Goal: Task Accomplishment & Management: Complete application form

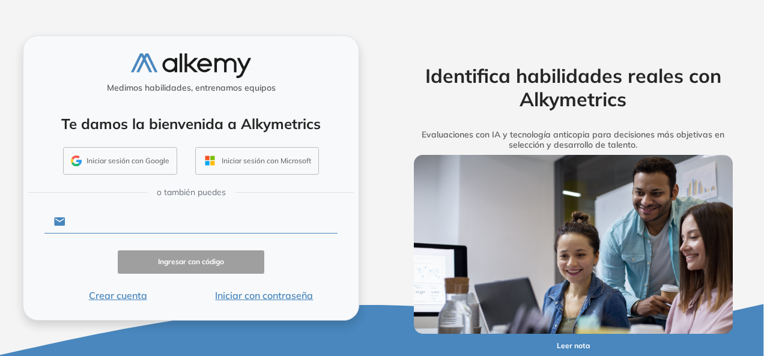
click at [101, 226] on input "text" at bounding box center [201, 221] width 272 height 23
type input "**********"
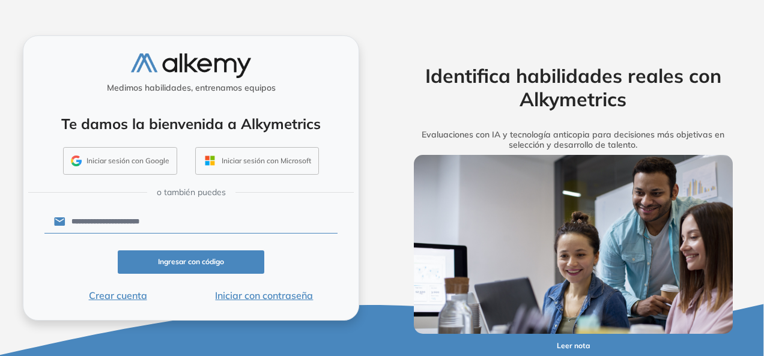
click at [177, 262] on button "Ingresar con código" at bounding box center [191, 261] width 146 height 23
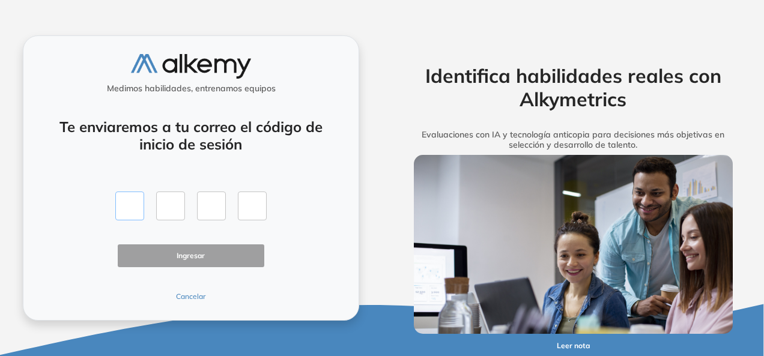
click at [137, 210] on input "text" at bounding box center [129, 206] width 29 height 29
type input "*"
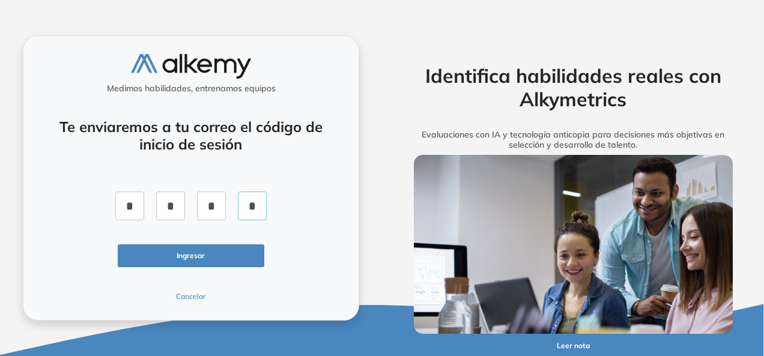
type input "*"
click at [149, 267] on button "Ingresar" at bounding box center [191, 255] width 146 height 23
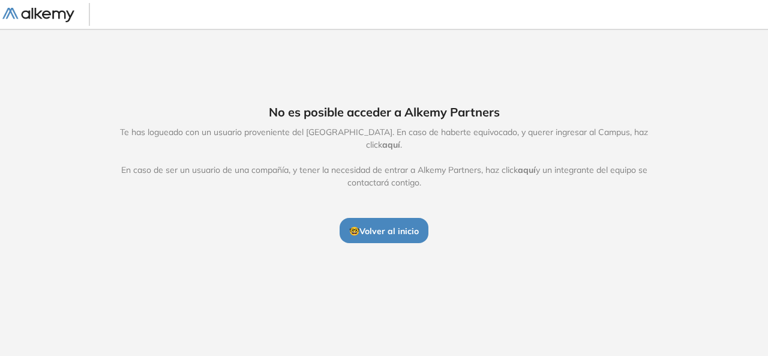
click at [63, 16] on img at bounding box center [38, 15] width 72 height 15
click at [403, 228] on span "🤓 Volver al inicio" at bounding box center [384, 231] width 70 height 11
